Goal: Navigation & Orientation: Find specific page/section

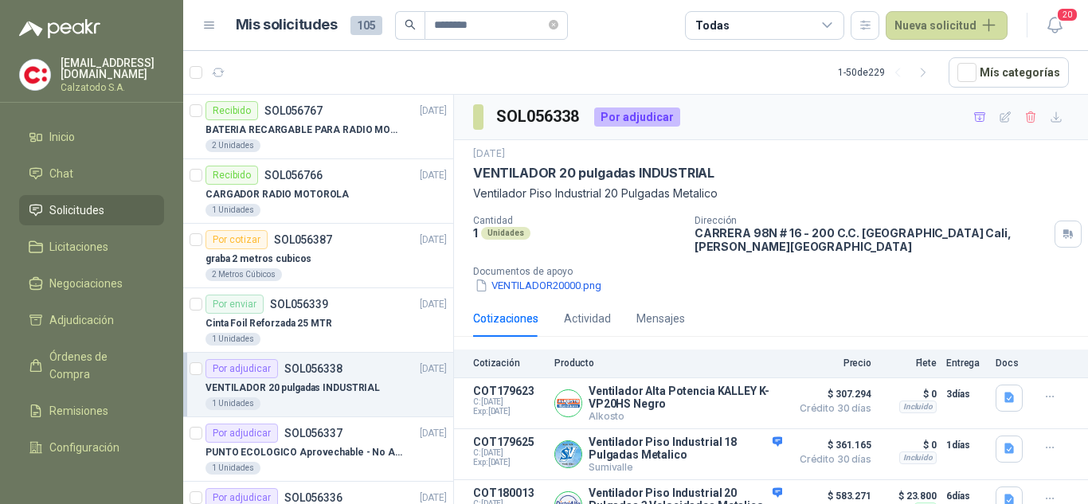
scroll to position [184, 0]
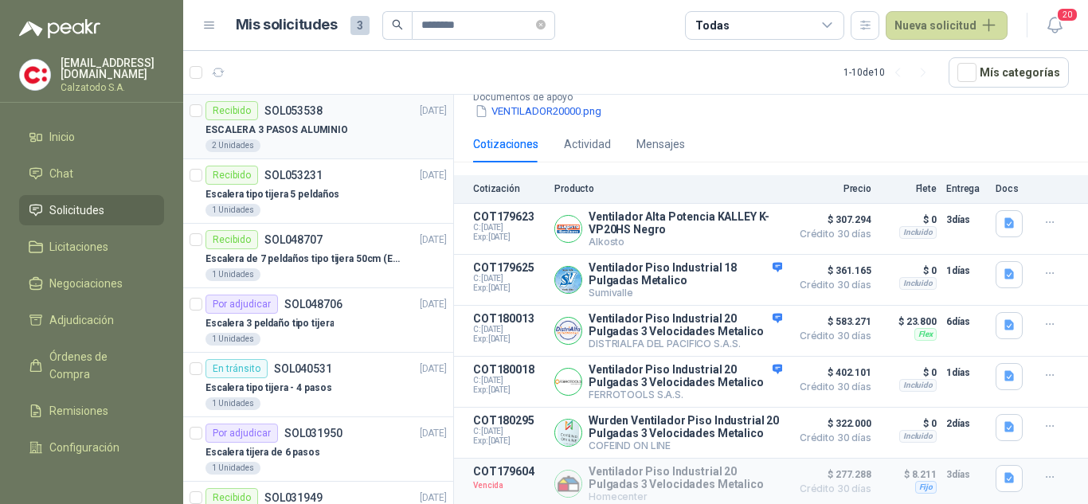
click at [286, 128] on p "ESCALERA 3 PASOS ALUMINIO" at bounding box center [277, 130] width 143 height 15
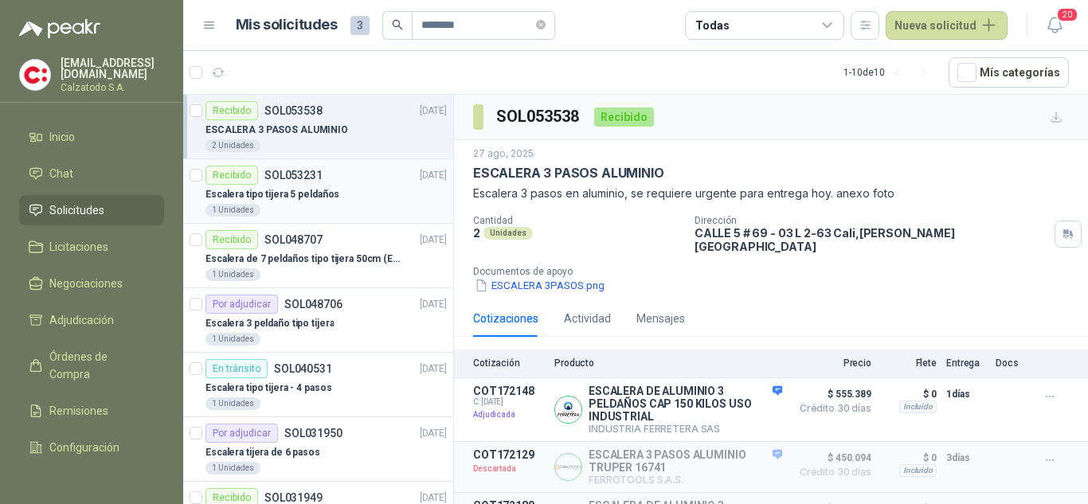
click at [316, 188] on p "Escalera tipo tijera 5 peldaños" at bounding box center [273, 194] width 134 height 15
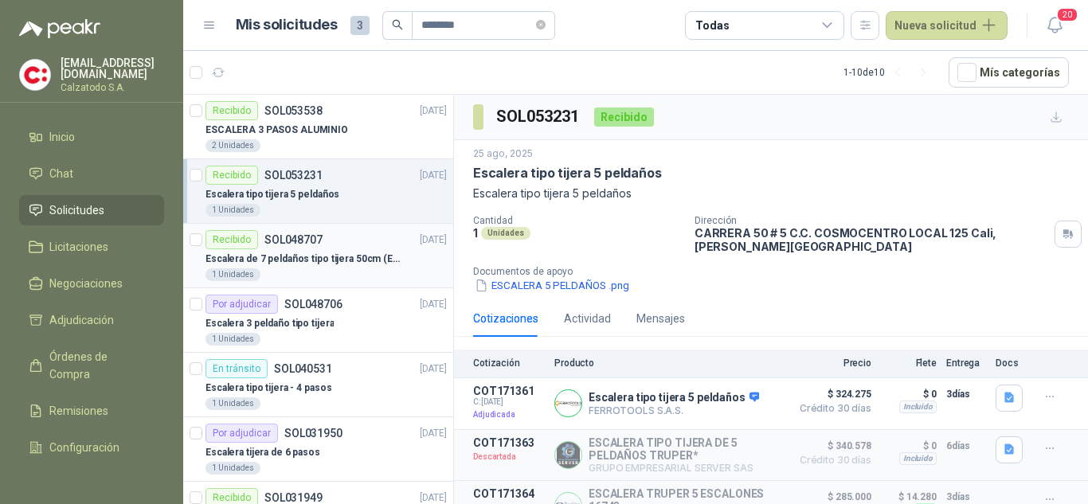
click at [316, 249] on div "Escalera de 7 peldaños tipo tijera 50cm (En apertura) para que se pueda abrir b…" at bounding box center [326, 258] width 241 height 19
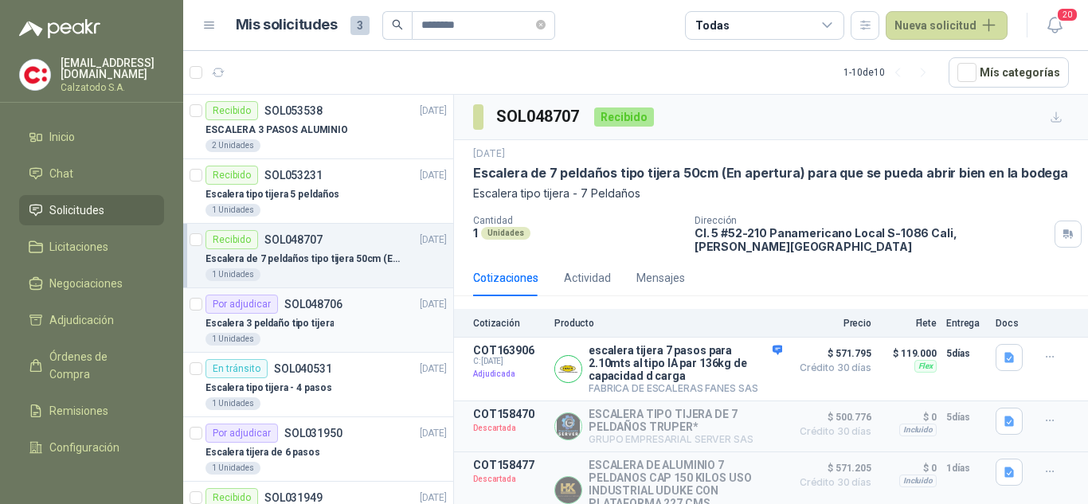
click at [310, 315] on div "Escalera 3 peldaño tipo tijera" at bounding box center [326, 323] width 241 height 19
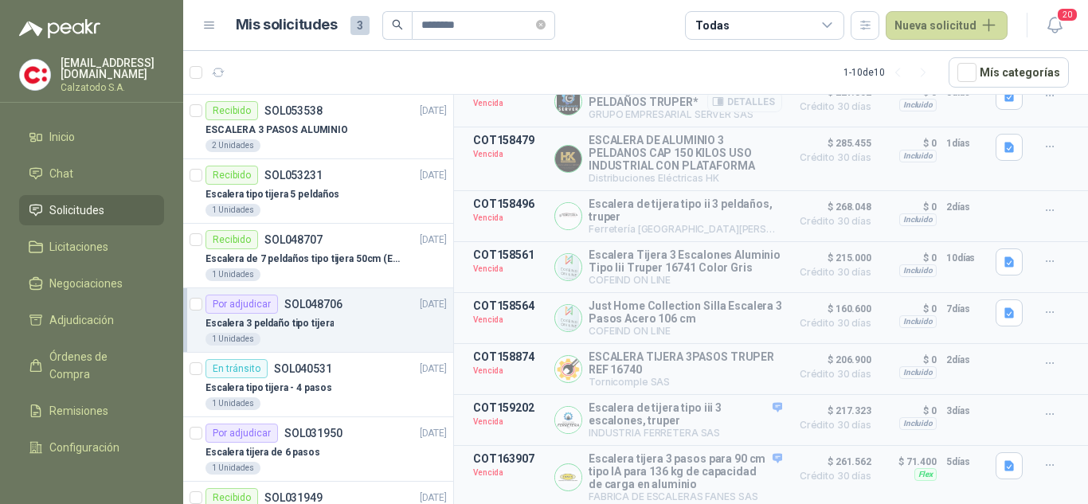
scroll to position [37, 0]
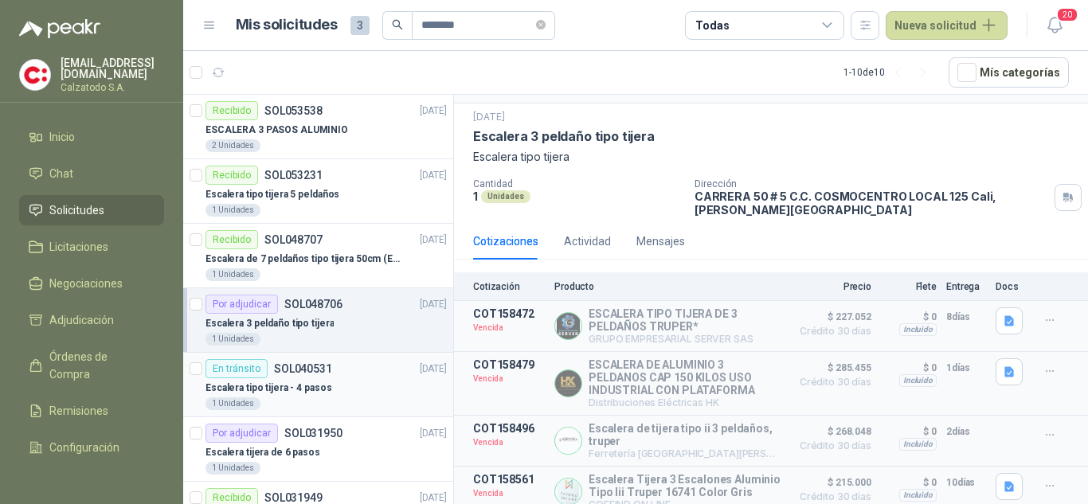
click at [335, 374] on div "En tránsito SOL040531 [DATE]" at bounding box center [326, 368] width 241 height 19
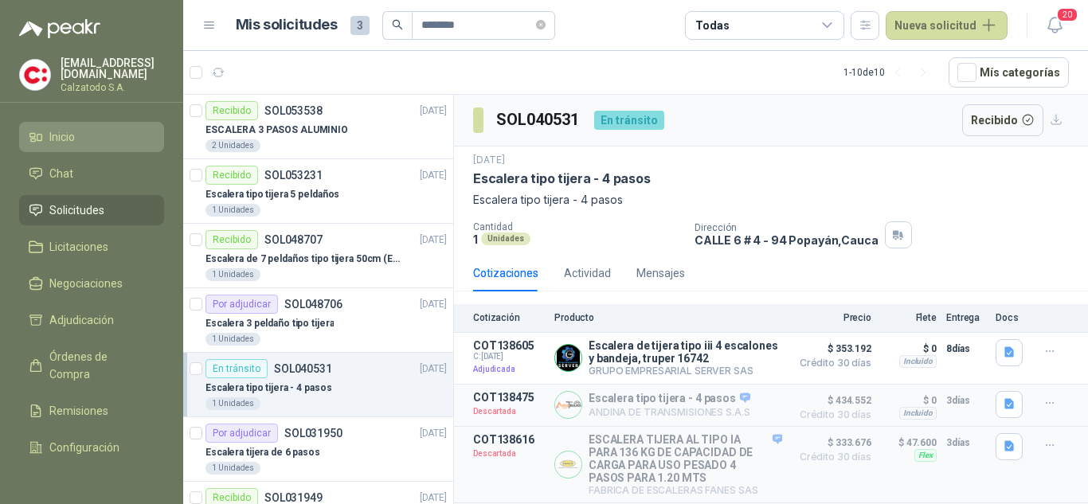
click at [77, 137] on li "Inicio" at bounding box center [92, 137] width 126 height 18
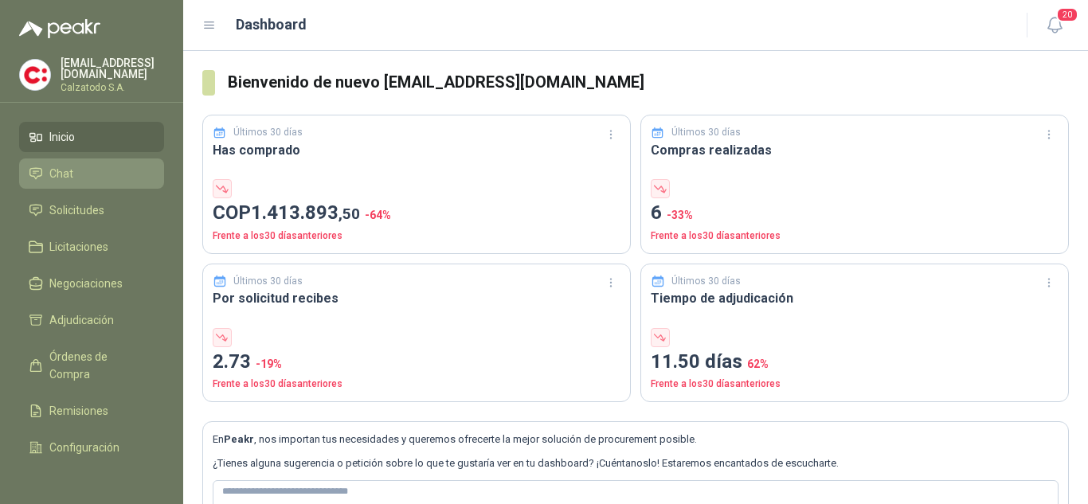
click at [78, 170] on li "Chat" at bounding box center [92, 174] width 126 height 18
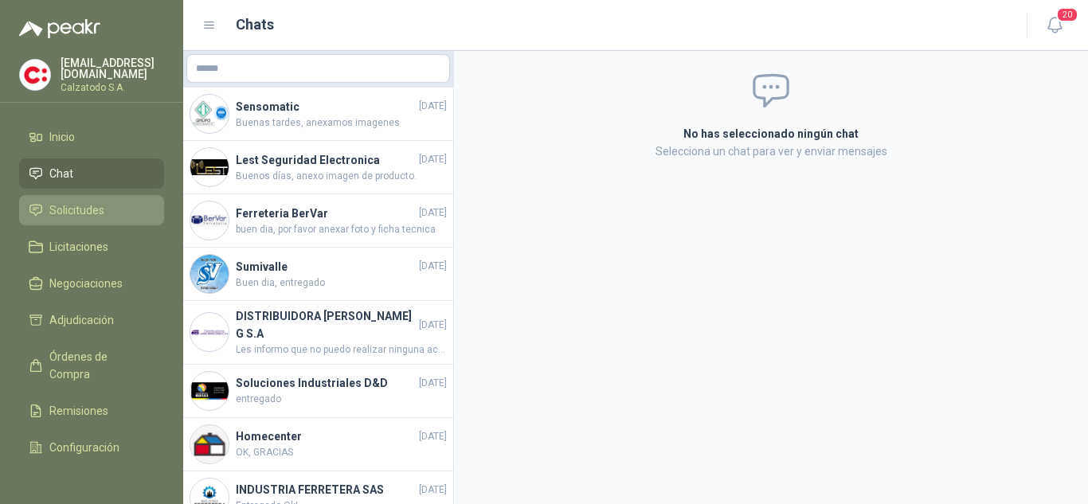
click at [96, 204] on span "Solicitudes" at bounding box center [76, 211] width 55 height 18
